Goal: Task Accomplishment & Management: Use online tool/utility

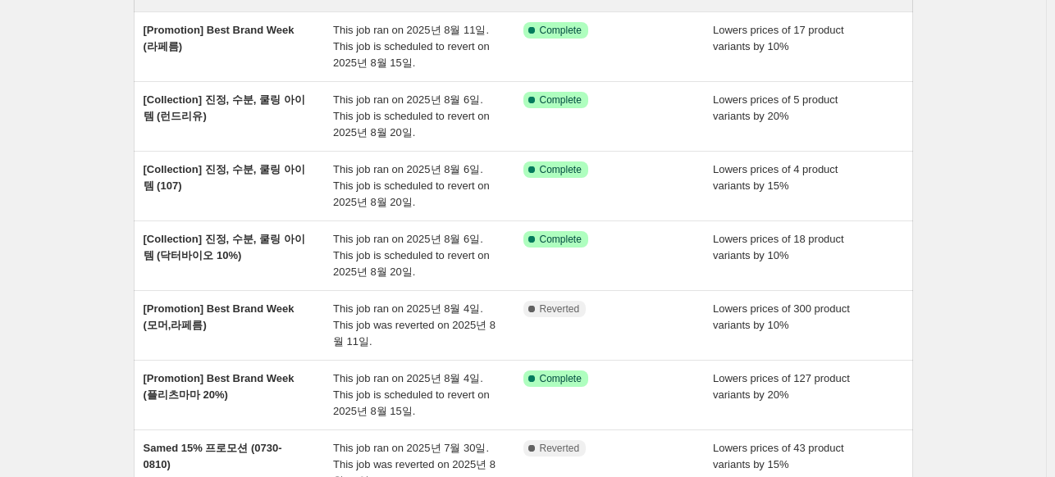
scroll to position [246, 0]
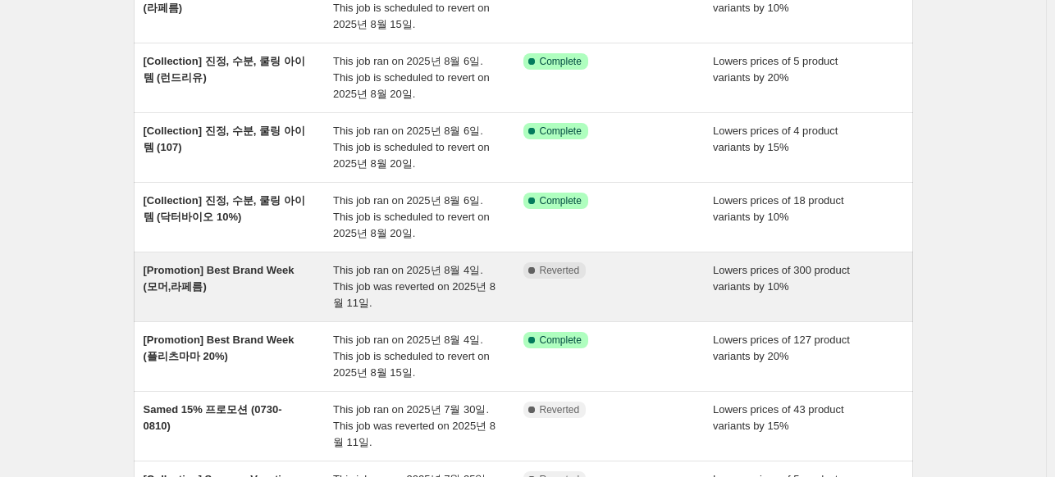
click at [266, 268] on span "[Promotion] Best Brand Week (모머,라페름)" at bounding box center [219, 278] width 151 height 29
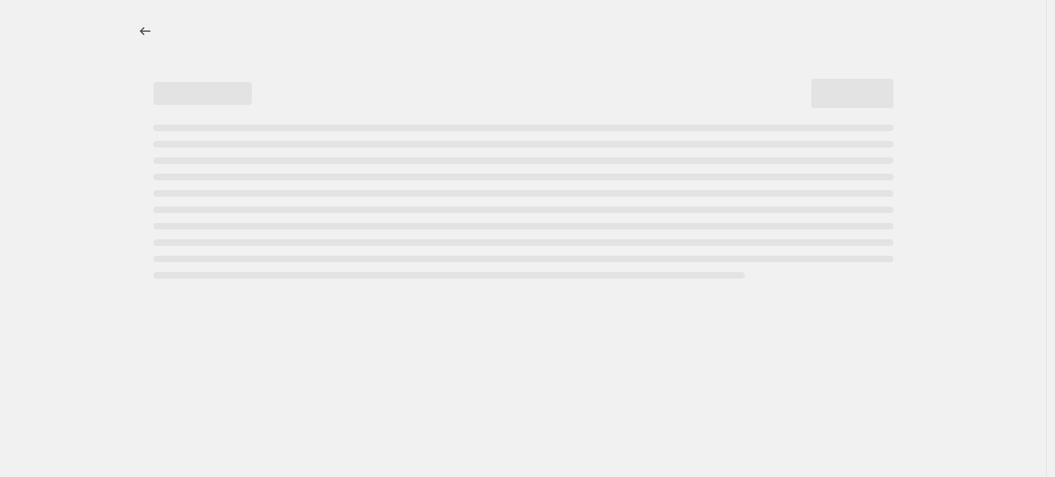
select select "percentage"
select select "vendor"
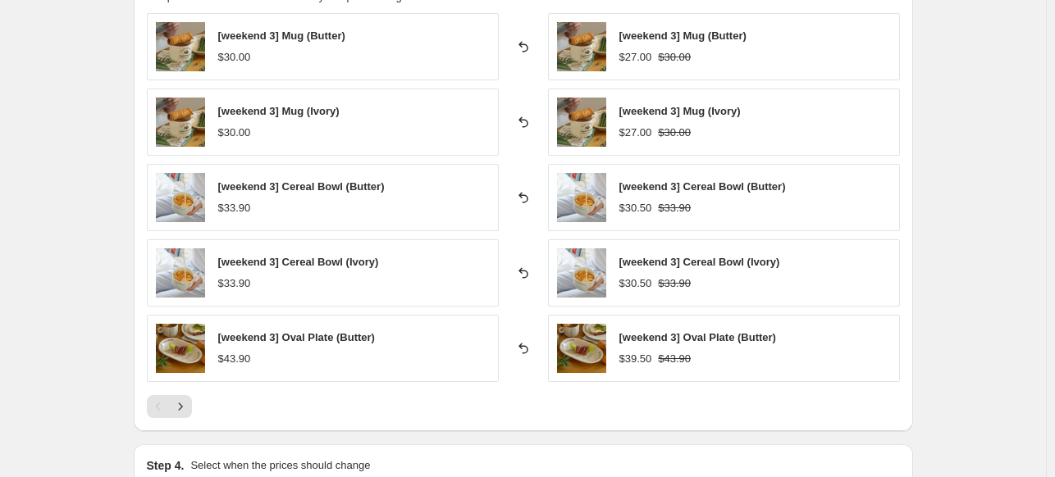
scroll to position [1395, 0]
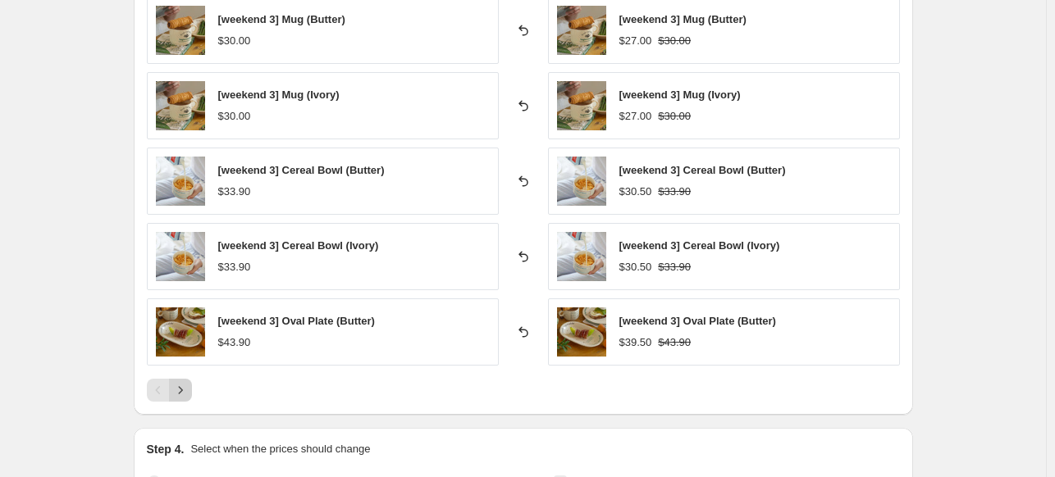
click at [184, 386] on icon "Next" at bounding box center [180, 390] width 16 height 16
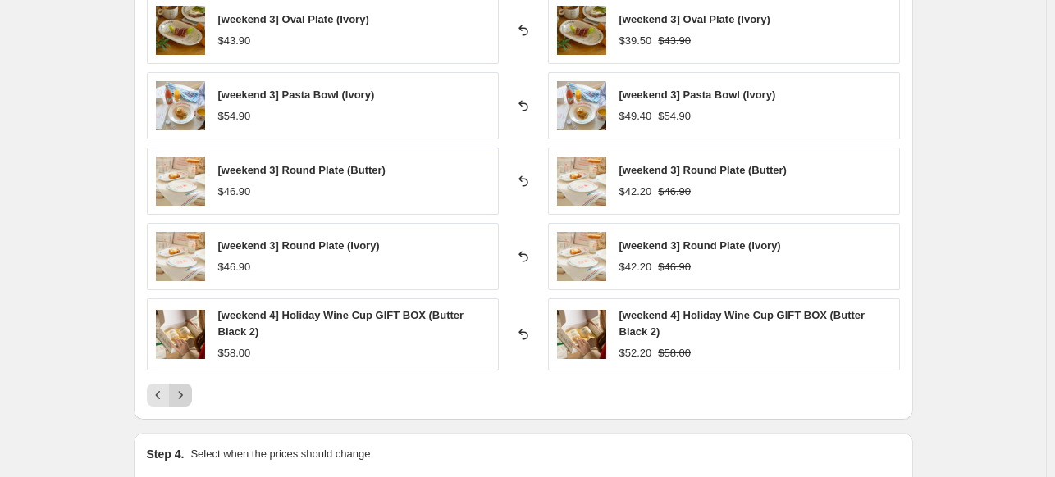
click at [184, 387] on icon "Next" at bounding box center [180, 395] width 16 height 16
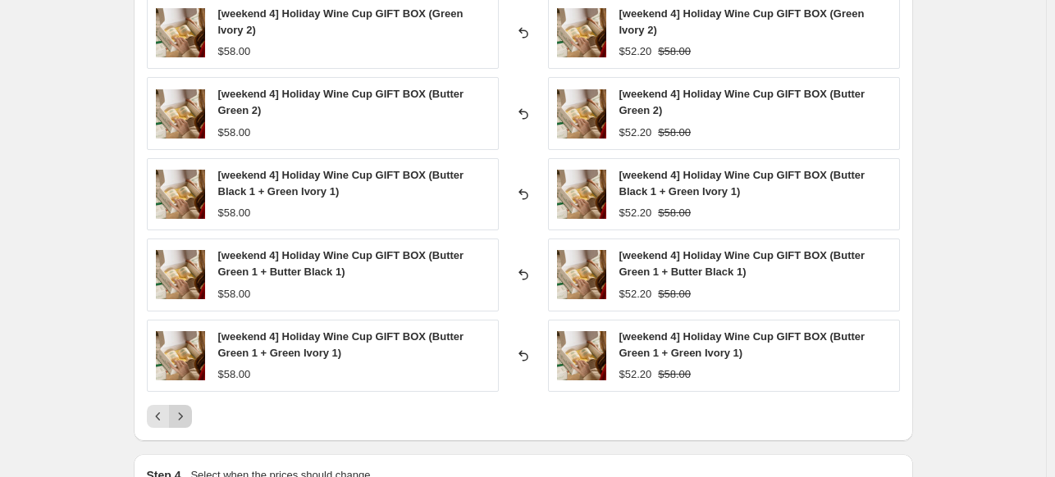
click at [184, 386] on div "[weekend 4] Holiday Wine Cup GIFT BOX (Butter Green 1 + Green Ivory 1) $58.00" at bounding box center [323, 356] width 352 height 72
click at [182, 414] on icon "Next" at bounding box center [180, 416] width 4 height 7
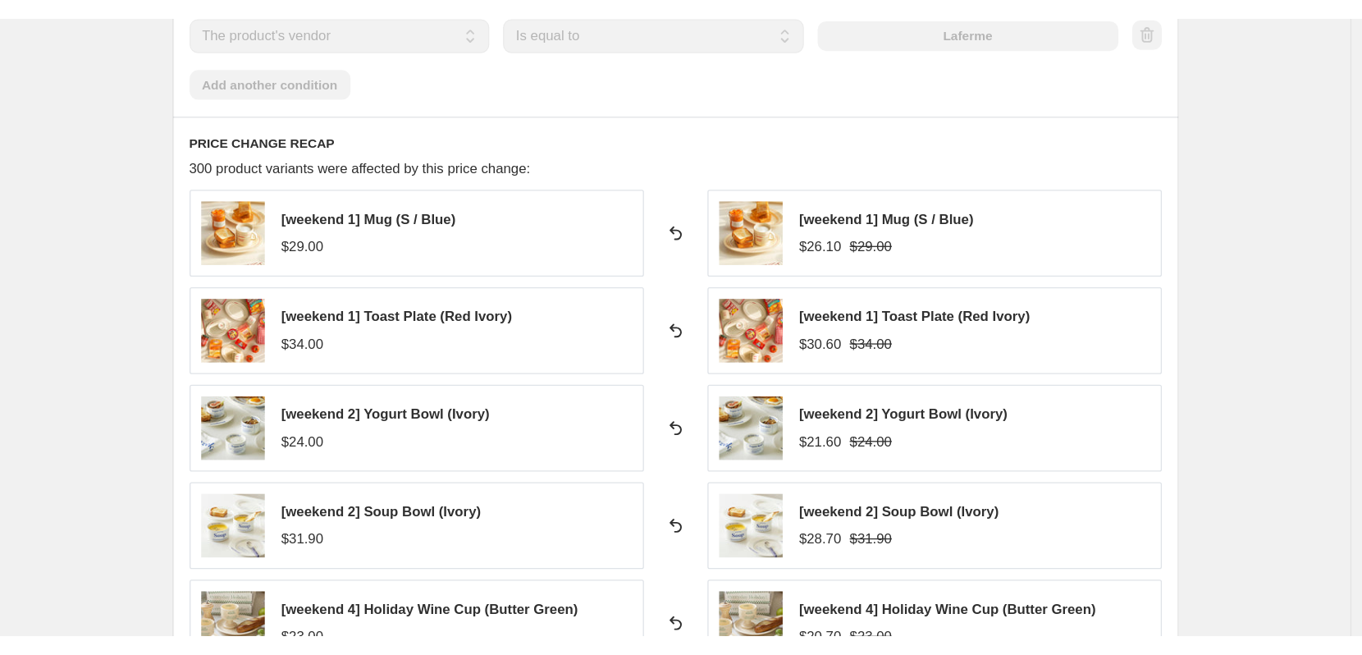
scroll to position [1148, 0]
